Goal: Task Accomplishment & Management: Use online tool/utility

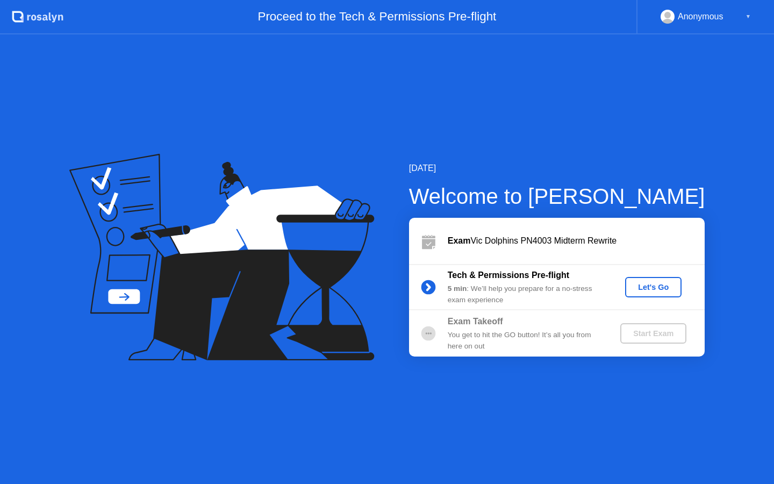
click at [661, 290] on div "Let's Go" at bounding box center [653, 287] width 48 height 9
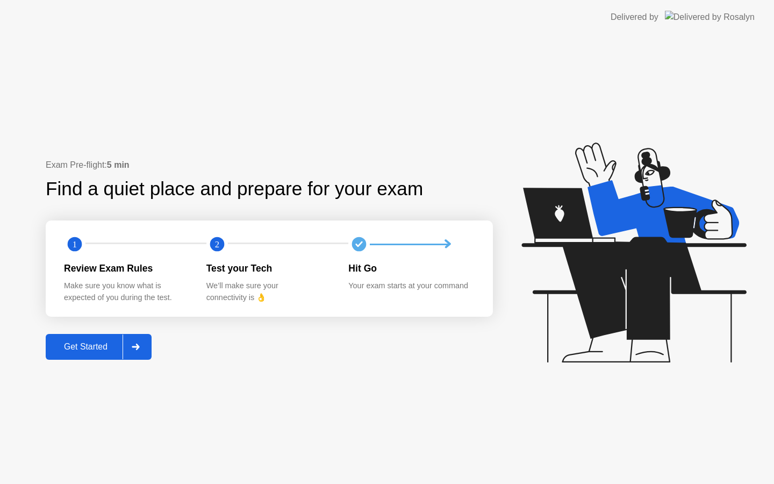
click at [108, 343] on div "Get Started" at bounding box center [86, 347] width 74 height 10
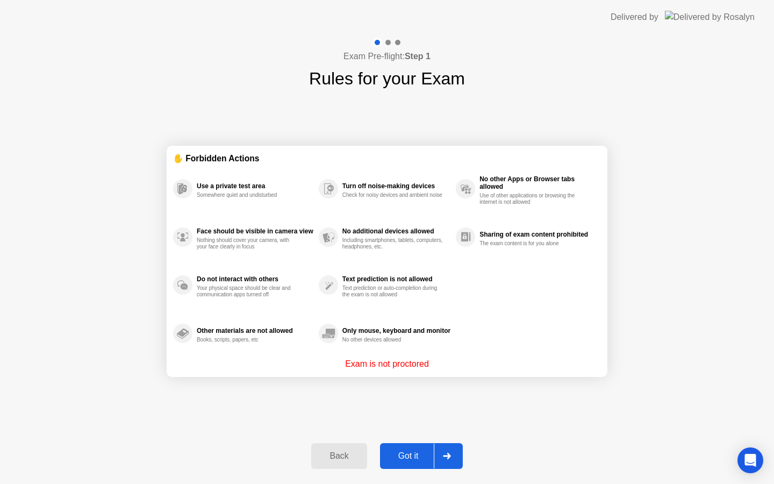
click at [412, 453] on div "Got it" at bounding box center [408, 456] width 51 height 10
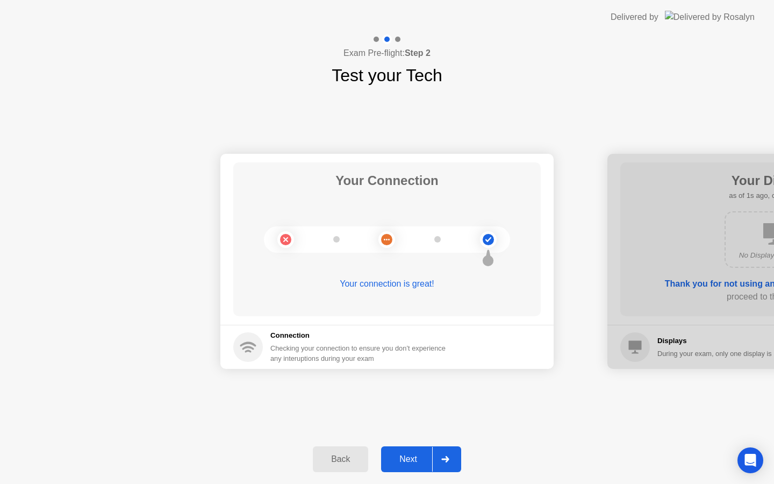
click at [416, 448] on button "Next" at bounding box center [421, 459] width 80 height 26
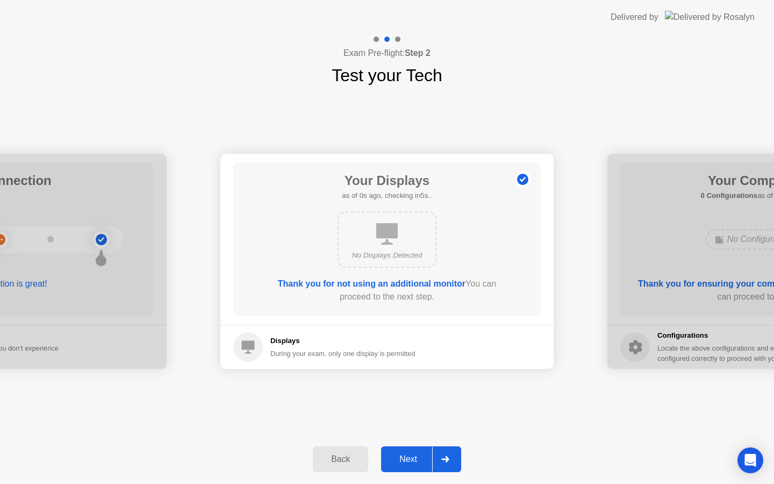
click at [417, 461] on div "Next" at bounding box center [408, 459] width 48 height 10
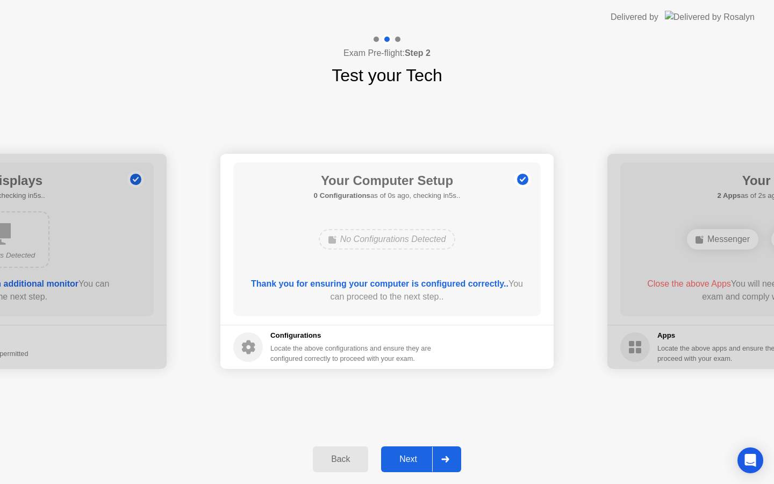
click at [417, 461] on div "Next" at bounding box center [408, 459] width 48 height 10
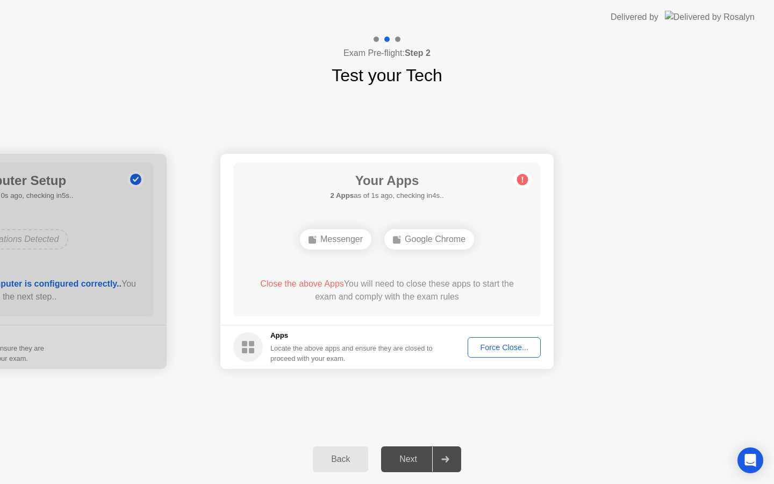
click at [506, 350] on div "Force Close..." at bounding box center [504, 347] width 66 height 9
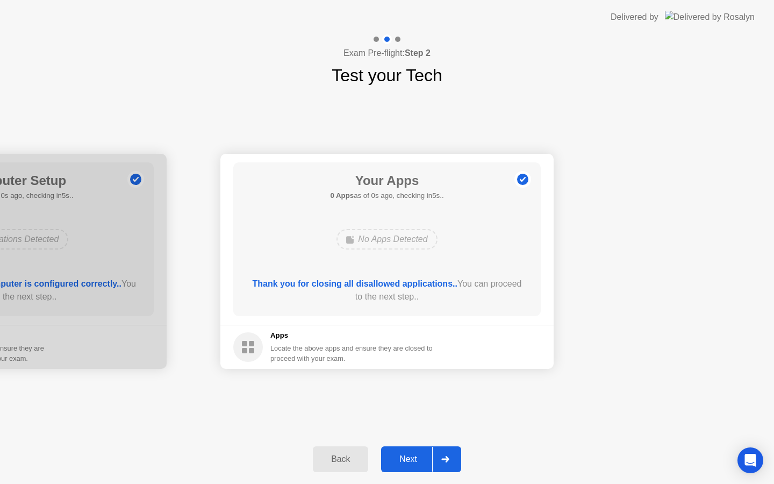
click at [411, 457] on div "Next" at bounding box center [408, 459] width 48 height 10
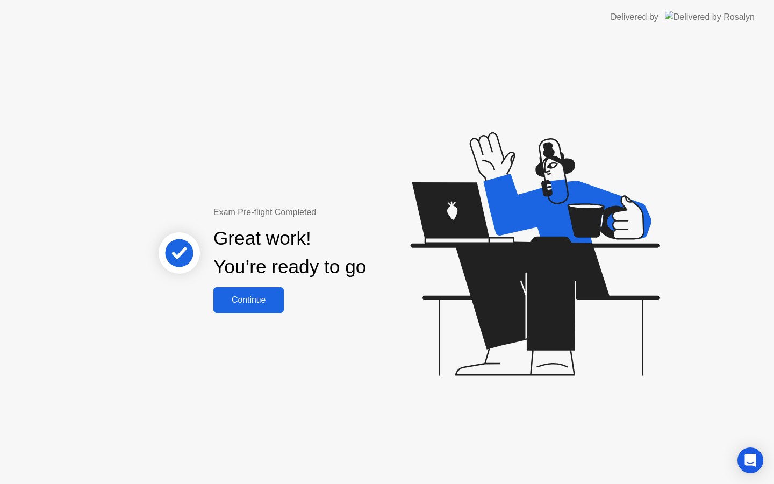
click at [267, 303] on div "Continue" at bounding box center [249, 300] width 64 height 10
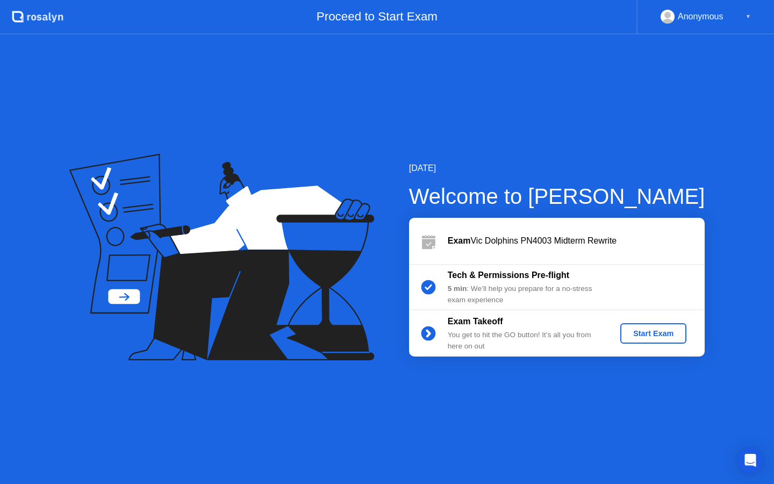
click at [640, 335] on div "Start Exam" at bounding box center [654, 333] width 58 height 9
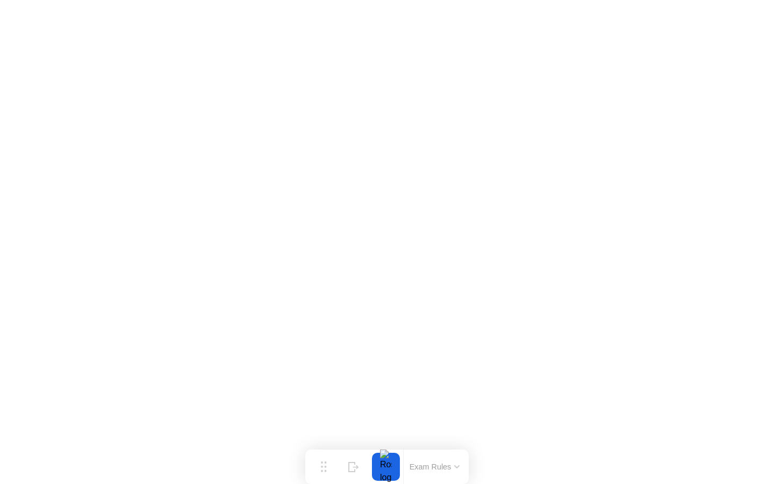
click at [454, 469] on button "Exam Rules" at bounding box center [434, 467] width 57 height 10
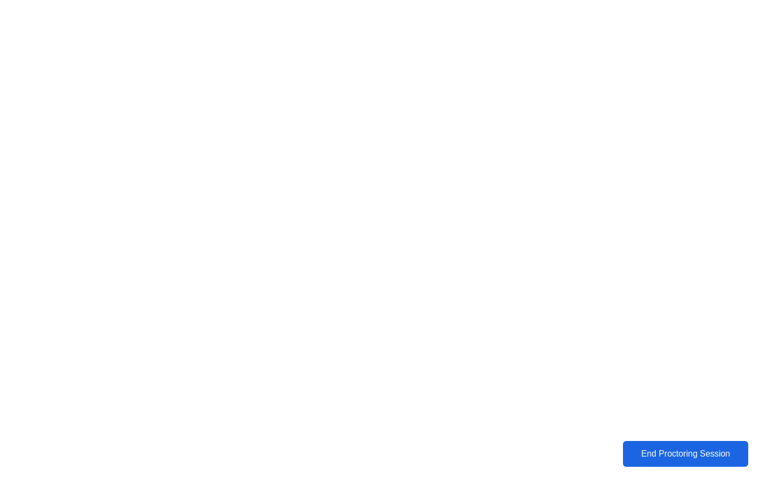
click at [687, 455] on div "End Proctoring Session" at bounding box center [685, 454] width 119 height 10
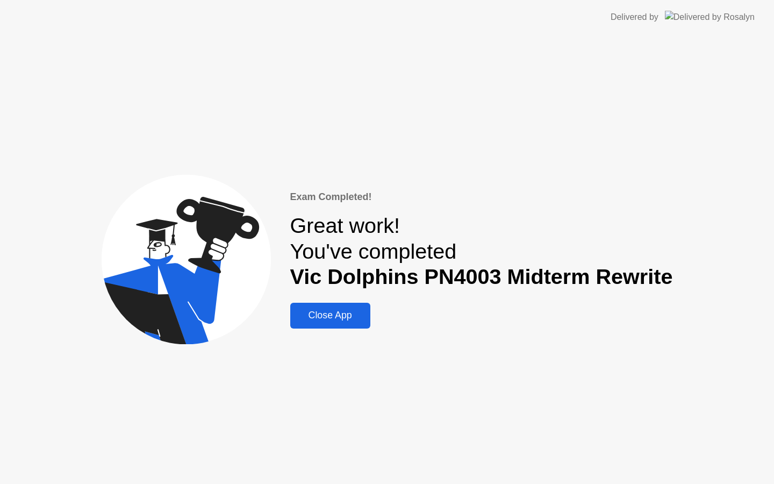
click at [342, 315] on div "Close App" at bounding box center [330, 315] width 74 height 11
